Goal: Check status: Check status

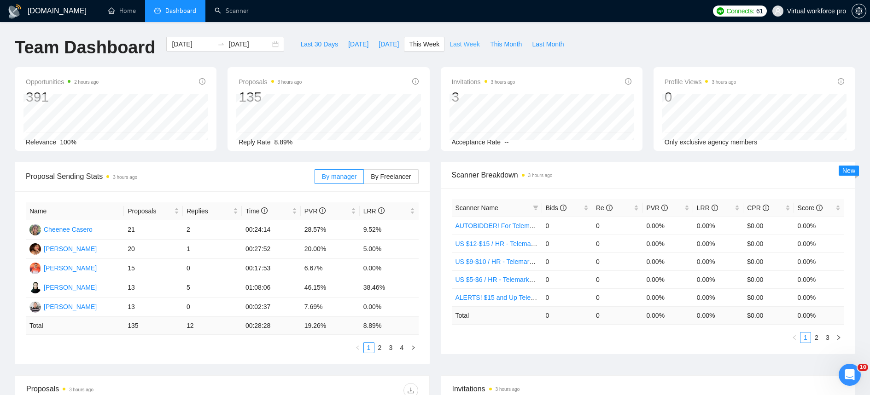
click at [463, 43] on span "Last Week" at bounding box center [464, 44] width 30 height 10
type input "[DATE]"
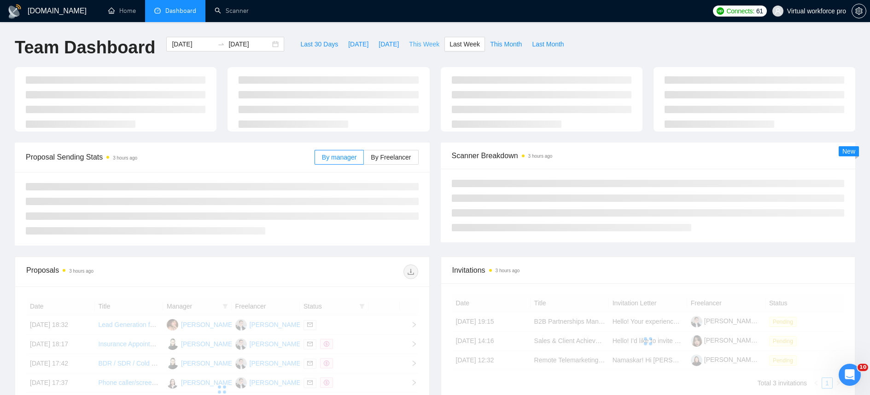
click at [431, 46] on span "This Week" at bounding box center [424, 44] width 30 height 10
type input "[DATE]"
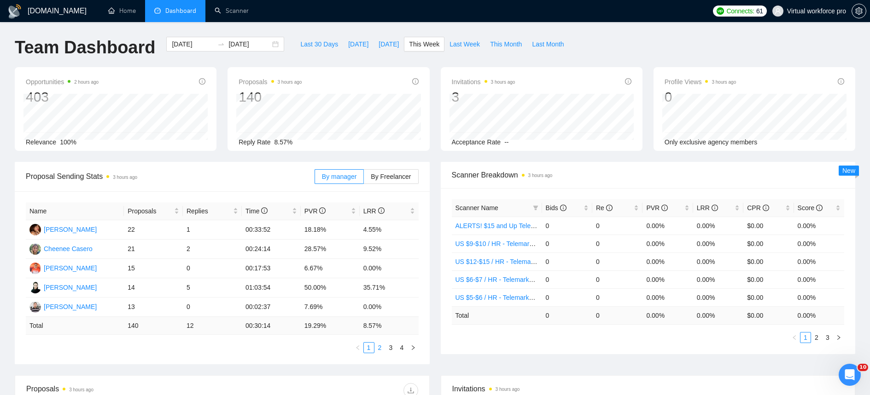
click at [384, 348] on link "2" at bounding box center [380, 348] width 10 height 10
click at [390, 349] on link "3" at bounding box center [391, 348] width 10 height 10
click at [376, 350] on link "2" at bounding box center [380, 348] width 10 height 10
click at [372, 351] on link "1" at bounding box center [369, 348] width 10 height 10
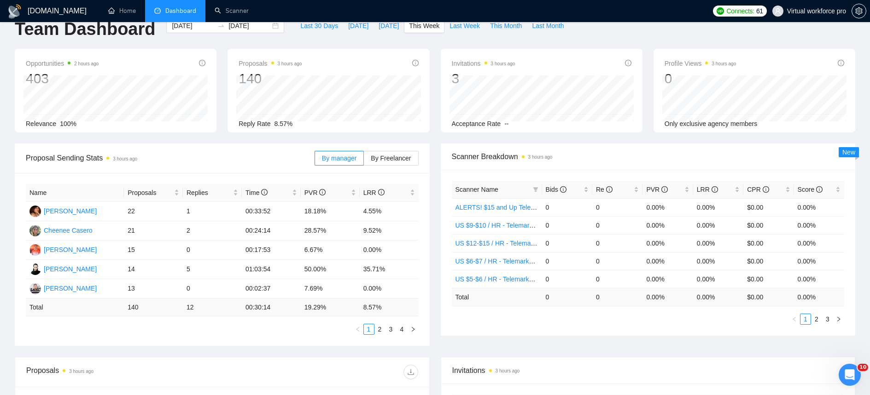
scroll to position [201, 0]
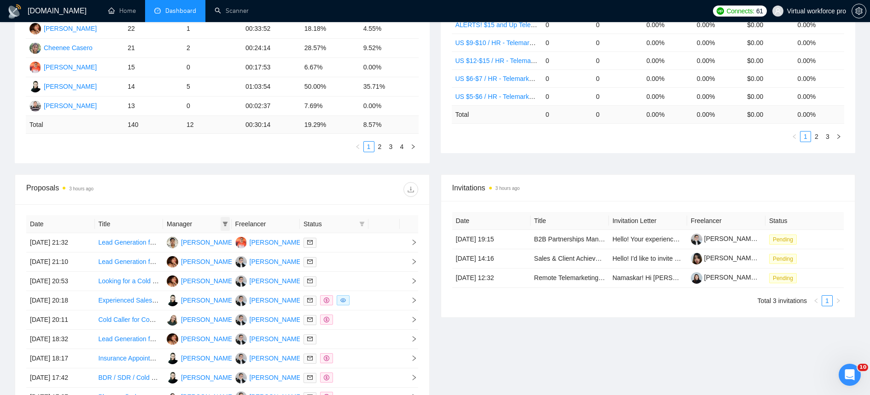
click at [226, 225] on icon "filter" at bounding box center [224, 224] width 5 height 5
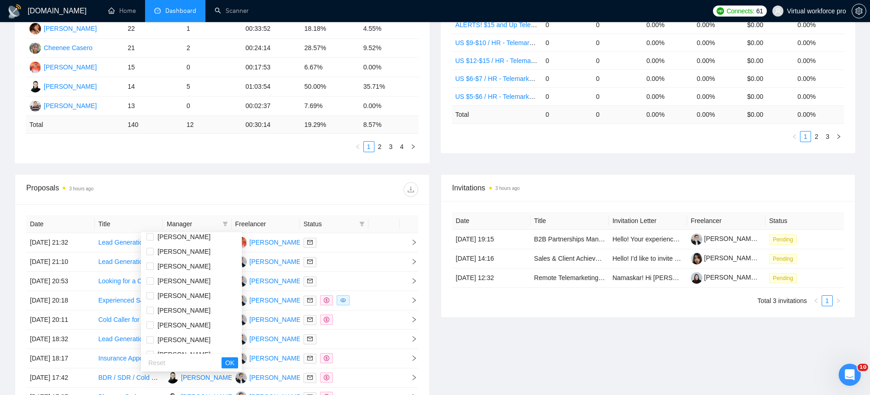
scroll to position [133, 0]
click at [185, 323] on li "[PERSON_NAME]" at bounding box center [191, 330] width 101 height 15
checkbox input "true"
drag, startPoint x: 185, startPoint y: 317, endPoint x: 179, endPoint y: 324, distance: 9.2
click at [185, 317] on span "[PERSON_NAME]" at bounding box center [183, 315] width 53 height 7
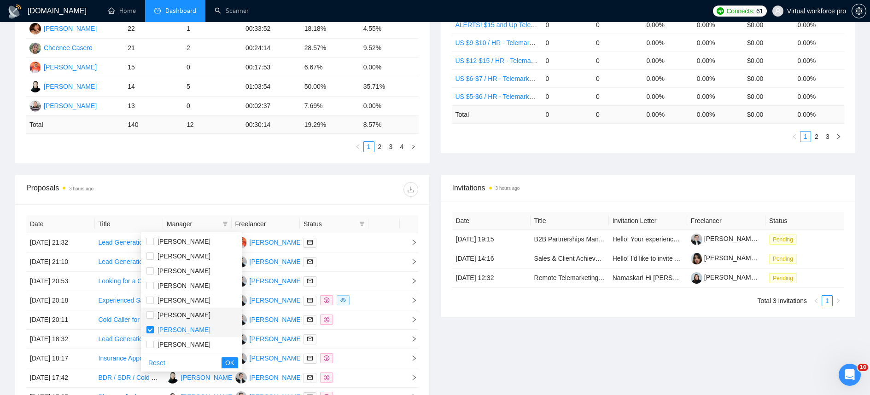
checkbox input "true"
click at [179, 326] on span "[PERSON_NAME]" at bounding box center [183, 329] width 53 height 7
checkbox input "false"
click at [225, 366] on span "OK" at bounding box center [229, 363] width 9 height 10
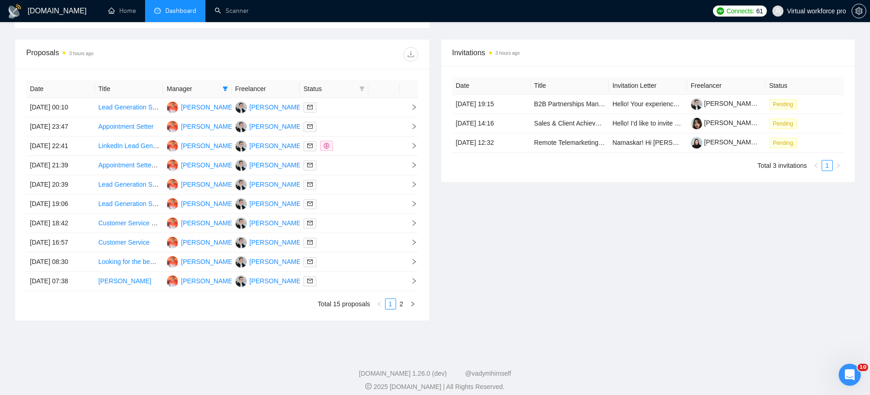
scroll to position [344, 0]
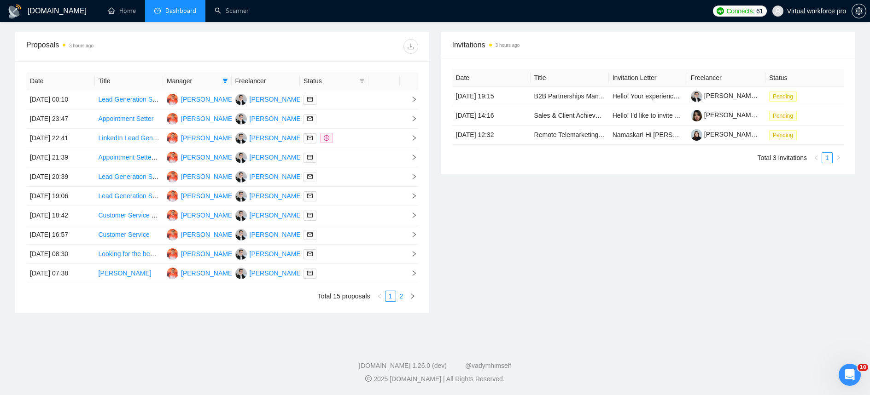
click at [399, 297] on link "2" at bounding box center [401, 296] width 10 height 10
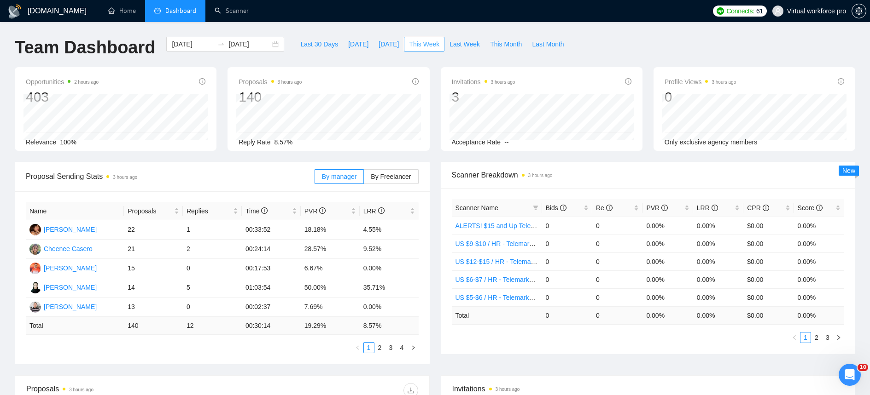
click at [430, 42] on span "This Week" at bounding box center [424, 44] width 30 height 10
click at [482, 47] on button "Last Week" at bounding box center [464, 44] width 41 height 15
type input "[DATE]"
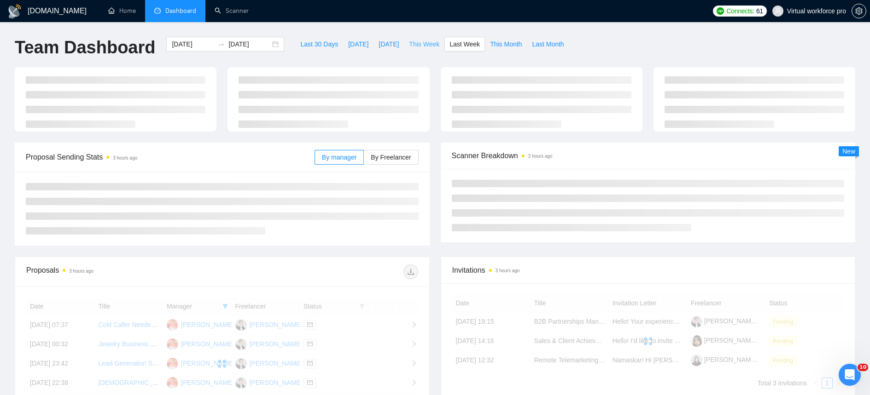
click at [433, 44] on span "This Week" at bounding box center [424, 44] width 30 height 10
type input "[DATE]"
